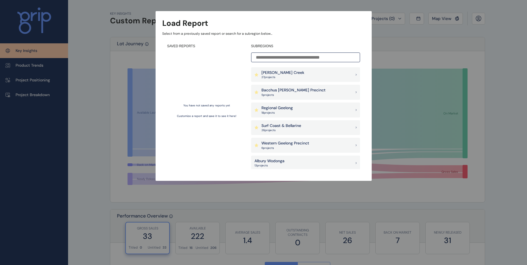
click at [271, 73] on p "[PERSON_NAME] Creek" at bounding box center [282, 73] width 43 height 6
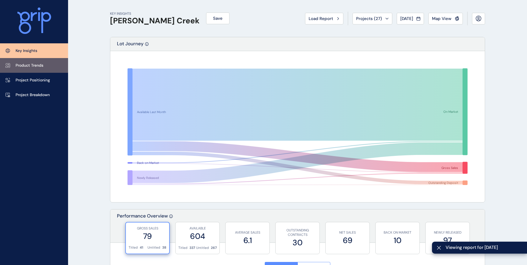
click at [40, 66] on p "Product Trends" at bounding box center [30, 66] width 28 height 6
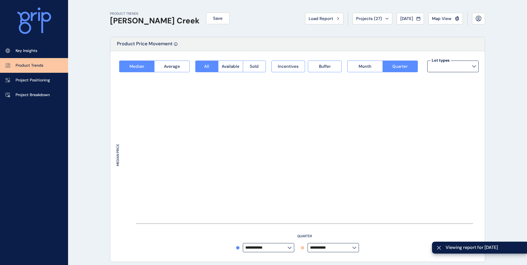
type input "**********"
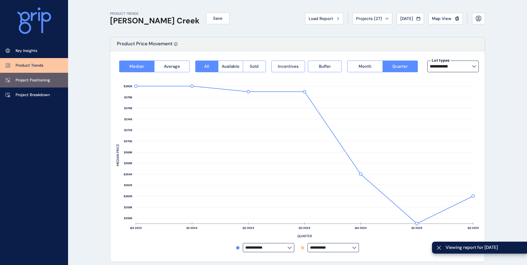
click at [25, 80] on p "Project Positioning" at bounding box center [33, 80] width 34 height 6
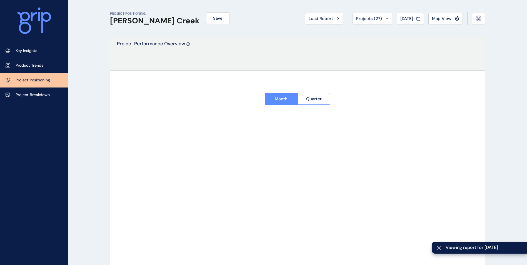
type input "*********"
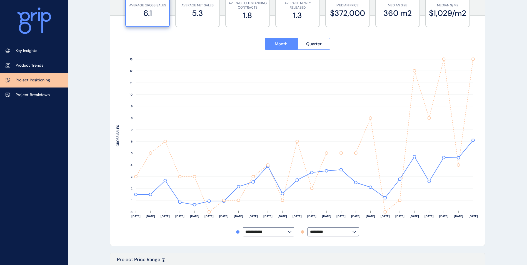
scroll to position [56, 0]
click at [34, 61] on link "Product Trends" at bounding box center [34, 65] width 68 height 15
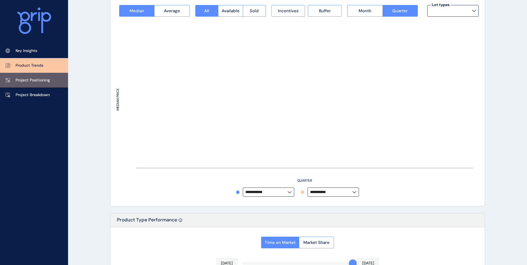
type input "**********"
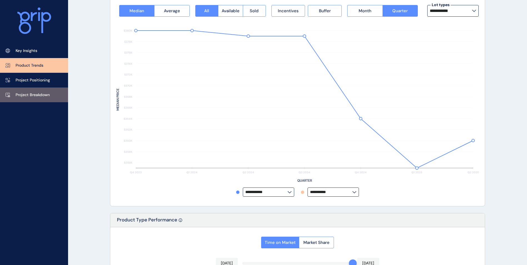
click at [28, 92] on p "Project Breakdown" at bounding box center [33, 95] width 34 height 6
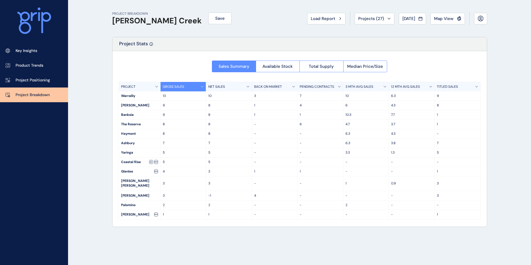
drag, startPoint x: 92, startPoint y: 34, endPoint x: 83, endPoint y: 38, distance: 9.8
click at [92, 34] on div "PROJECT BREAKDOWN [PERSON_NAME] Creek Save Load Report Projects ( 27 ) [DATE] 2…" at bounding box center [265, 132] width 531 height 265
click at [25, 46] on link "Key Insights" at bounding box center [34, 50] width 68 height 15
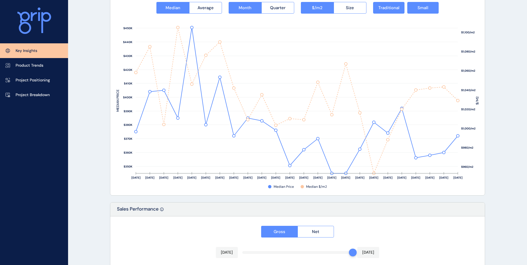
scroll to position [904, 0]
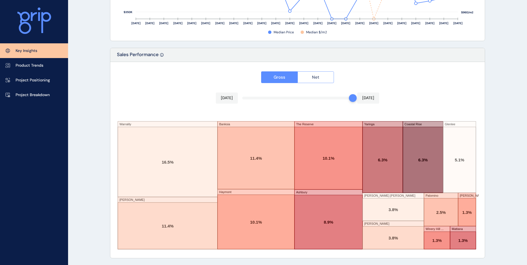
click at [318, 75] on span "Net" at bounding box center [315, 77] width 7 height 6
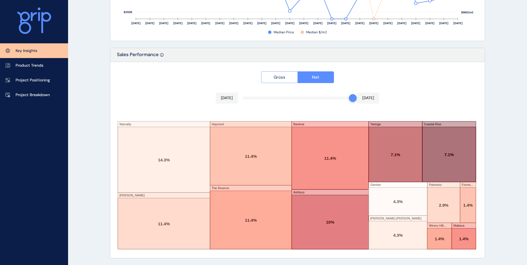
click at [279, 76] on span "Gross" at bounding box center [280, 77] width 12 height 6
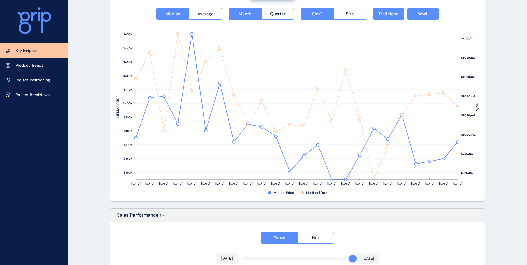
scroll to position [793, 0]
